Goal: Transaction & Acquisition: Download file/media

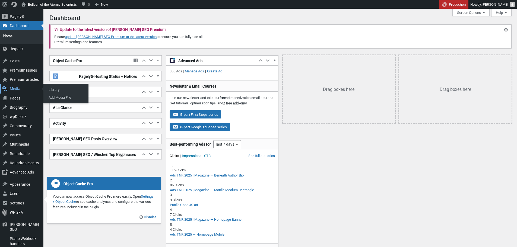
click at [18, 87] on div "Media" at bounding box center [21, 88] width 43 height 9
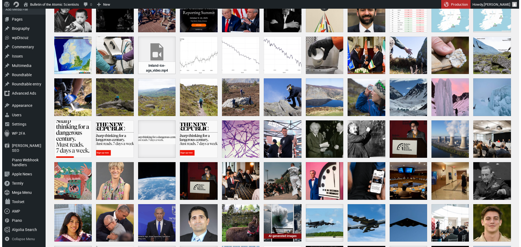
scroll to position [84, 0]
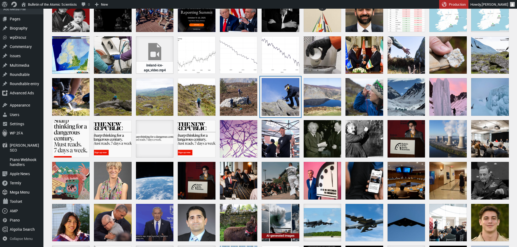
click at [282, 92] on div "ireland-ice-age-3" at bounding box center [279, 96] width 37 height 37
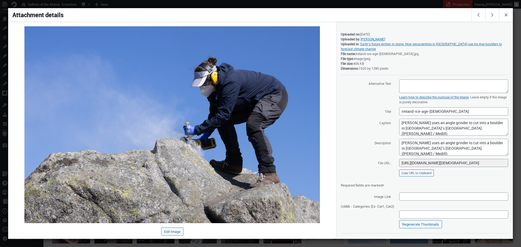
scroll to position [8, 0]
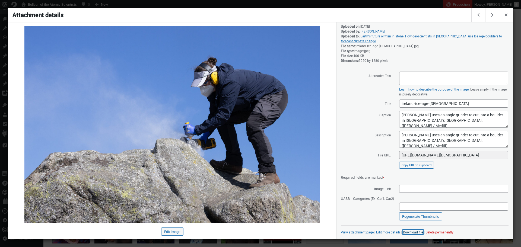
click at [409, 233] on link "Download file" at bounding box center [413, 232] width 20 height 4
click at [308, 1] on div at bounding box center [260, 123] width 521 height 247
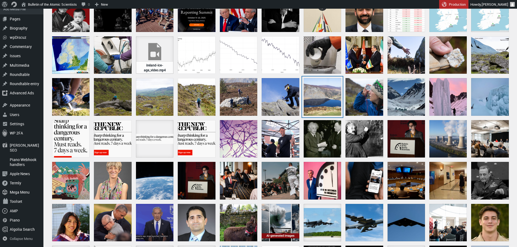
click at [325, 101] on div "ireland-ice-age-2" at bounding box center [322, 96] width 37 height 37
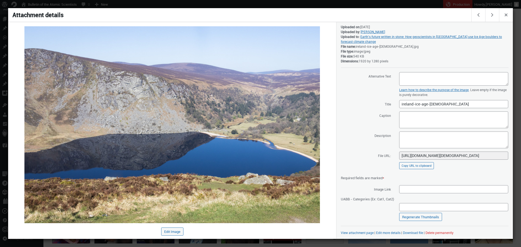
scroll to position [8, 0]
click at [409, 230] on div "View attachment page | Edit more details | Download file | Delete permanently" at bounding box center [425, 232] width 168 height 5
click at [412, 233] on link "Download file" at bounding box center [413, 232] width 20 height 4
click at [335, 5] on div at bounding box center [260, 123] width 521 height 247
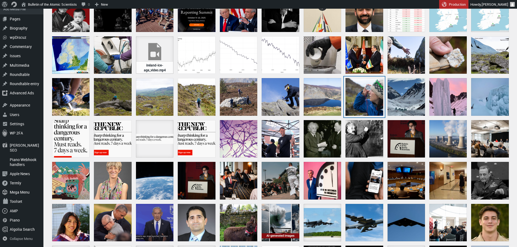
click at [361, 94] on div "ireland-ice-age-1" at bounding box center [363, 96] width 37 height 37
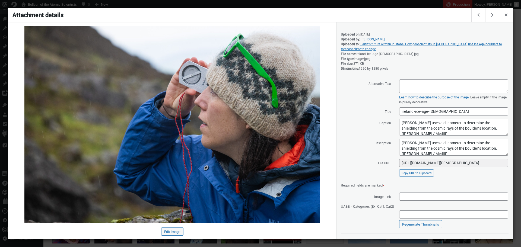
scroll to position [8, 0]
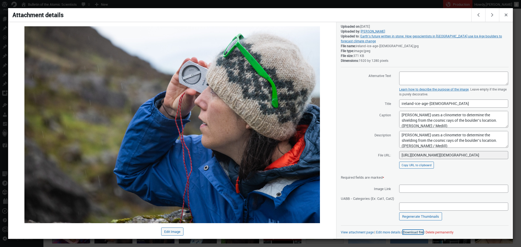
click at [406, 233] on link "Download file" at bounding box center [413, 232] width 20 height 4
click at [276, 3] on div at bounding box center [260, 123] width 521 height 247
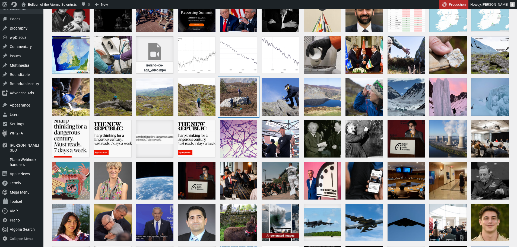
click at [237, 97] on div "ireland-ice-age-4" at bounding box center [238, 96] width 37 height 37
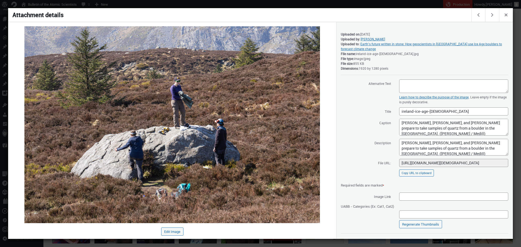
scroll to position [8, 0]
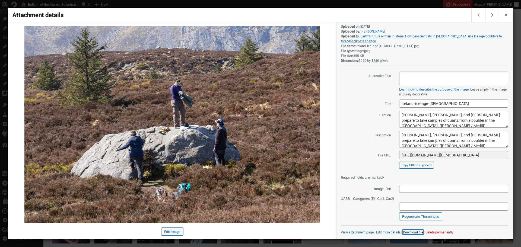
click at [406, 234] on link "Download file" at bounding box center [413, 232] width 20 height 4
click at [283, 5] on div at bounding box center [260, 123] width 521 height 247
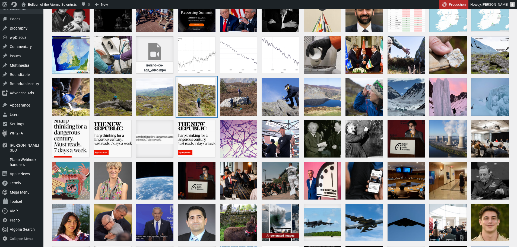
click at [201, 103] on div "ireland-ice-age-6" at bounding box center [196, 96] width 37 height 37
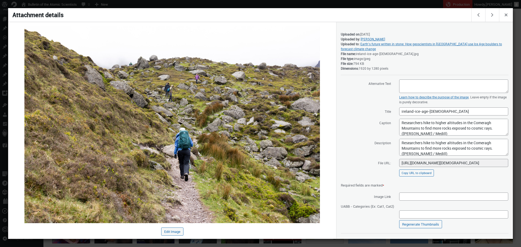
scroll to position [8, 0]
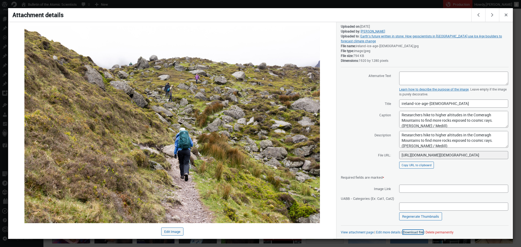
click at [410, 232] on link "Download file" at bounding box center [413, 232] width 20 height 4
click at [243, 3] on div at bounding box center [260, 123] width 521 height 247
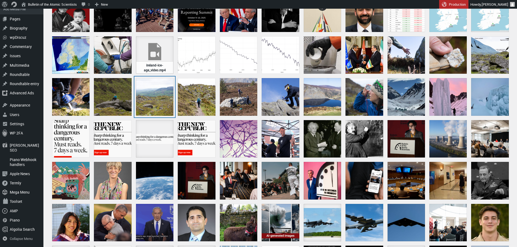
click at [157, 94] on div "ireland-ice-age-7" at bounding box center [154, 96] width 37 height 37
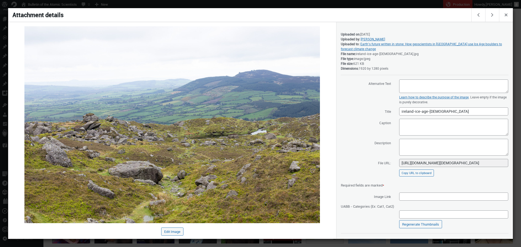
scroll to position [8, 0]
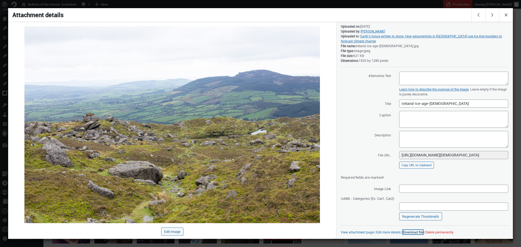
click at [410, 231] on link "Download file" at bounding box center [413, 232] width 20 height 4
click at [237, 5] on div at bounding box center [260, 123] width 521 height 247
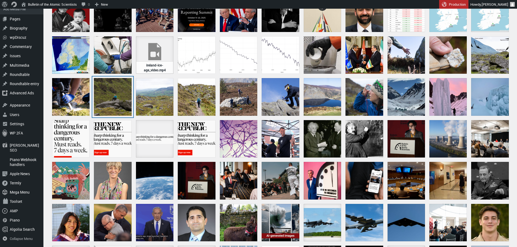
click at [113, 93] on div "ireland-ice-age-8" at bounding box center [112, 96] width 37 height 37
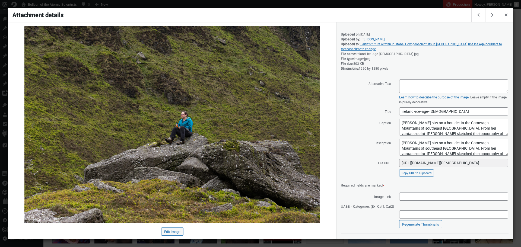
scroll to position [8, 0]
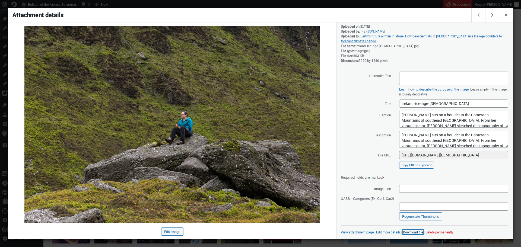
click at [411, 232] on link "Download file" at bounding box center [413, 232] width 20 height 4
click at [215, 5] on div at bounding box center [260, 123] width 521 height 247
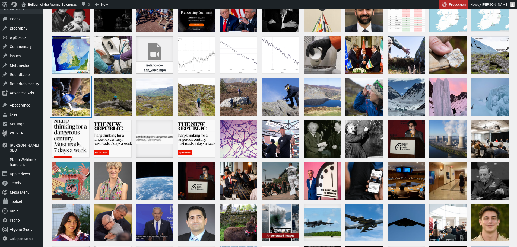
click at [63, 98] on div "ireland-ice-age-9" at bounding box center [70, 96] width 37 height 37
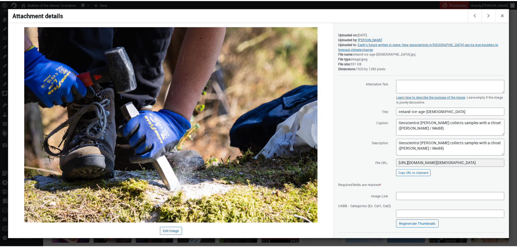
scroll to position [8, 0]
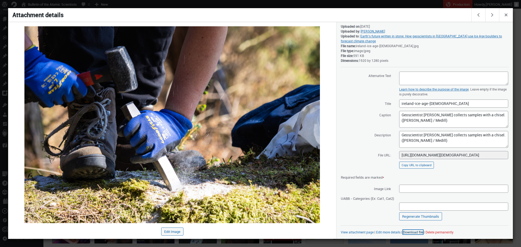
click at [413, 233] on link "Download file" at bounding box center [413, 232] width 20 height 4
click at [292, 4] on div at bounding box center [260, 123] width 521 height 247
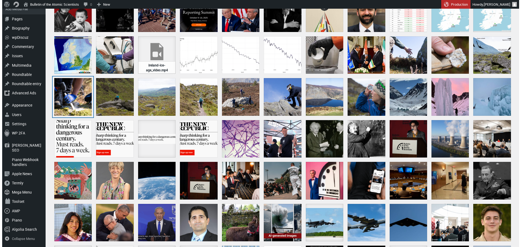
scroll to position [58, 0]
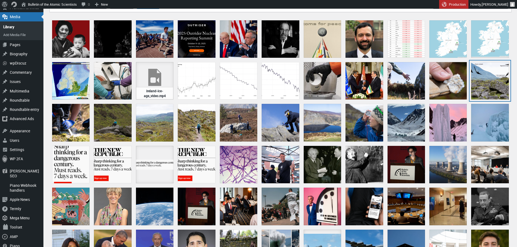
click at [491, 80] on div "ireland-ice-age-10" at bounding box center [489, 80] width 37 height 37
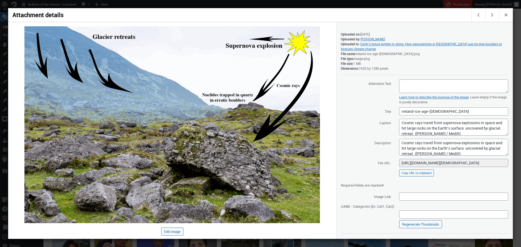
click at [331, 5] on div at bounding box center [260, 123] width 521 height 247
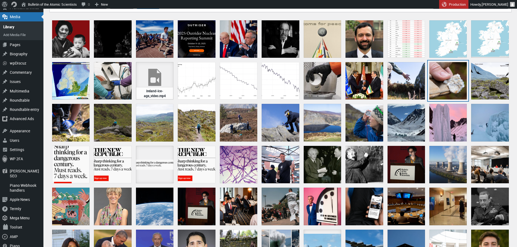
click at [466, 81] on div "ireland-ice-age-11" at bounding box center [447, 80] width 37 height 37
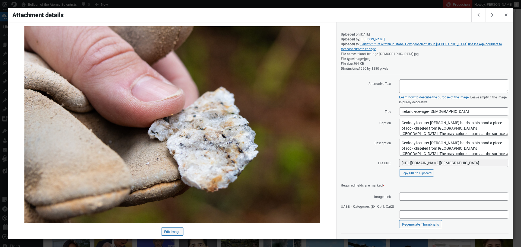
scroll to position [8, 0]
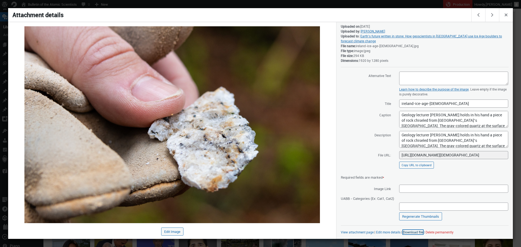
click at [415, 233] on link "Download file" at bounding box center [413, 232] width 20 height 4
click at [363, 3] on div at bounding box center [260, 123] width 521 height 247
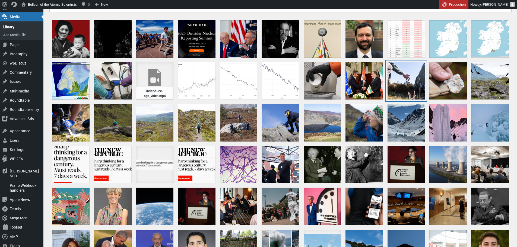
click at [400, 74] on div "ireland-ice-age-12" at bounding box center [405, 80] width 37 height 37
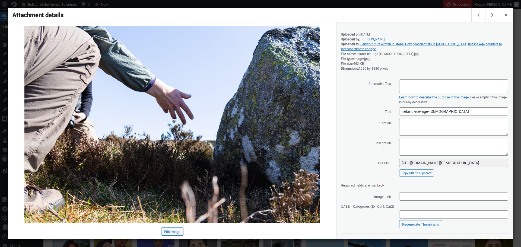
scroll to position [8, 0]
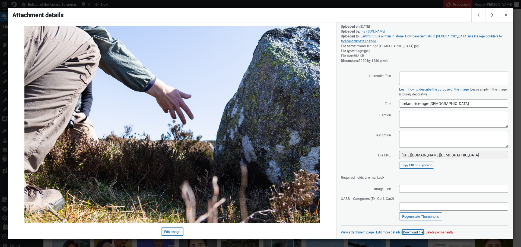
click at [411, 232] on link "Download file" at bounding box center [413, 232] width 20 height 4
